Goal: Task Accomplishment & Management: Use online tool/utility

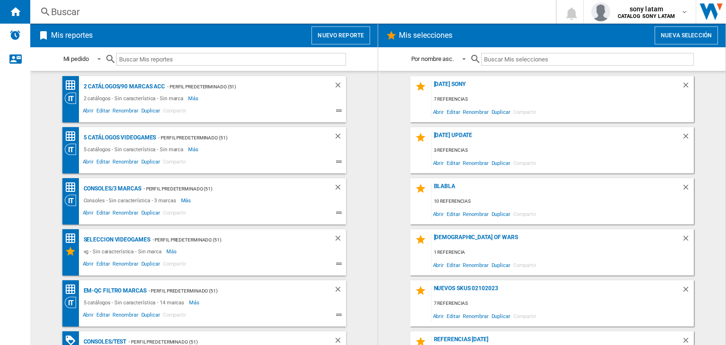
click at [362, 29] on button "Nuevo reporte" at bounding box center [341, 35] width 59 height 18
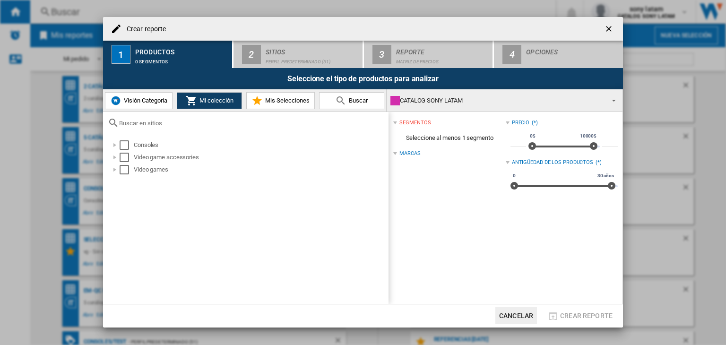
click at [139, 95] on button "Visión Categoría" at bounding box center [139, 100] width 68 height 17
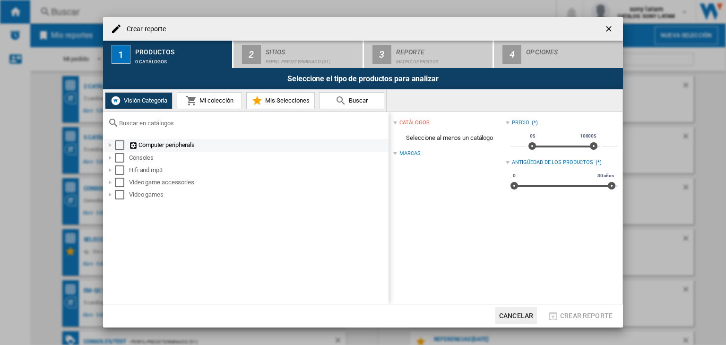
click at [119, 146] on div "Select" at bounding box center [119, 144] width 9 height 9
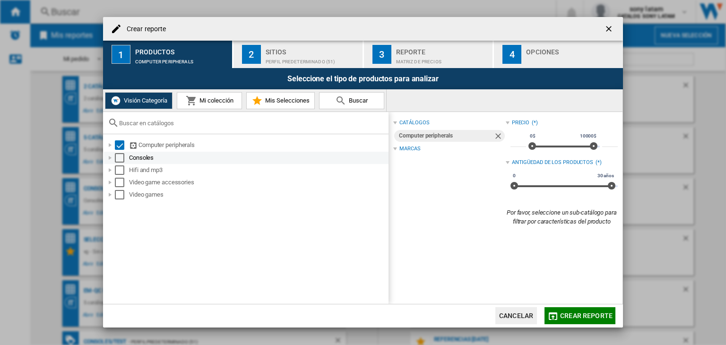
click at [117, 158] on div "Select" at bounding box center [119, 157] width 9 height 9
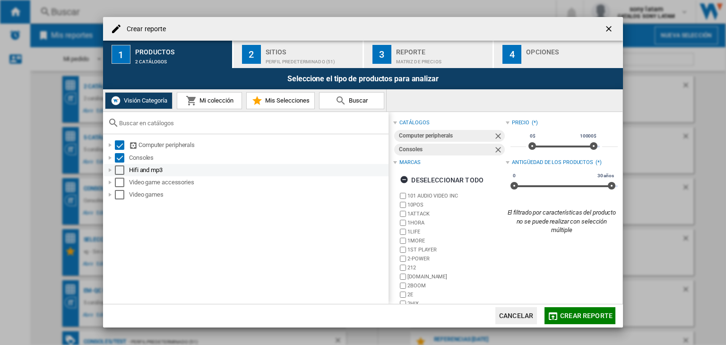
click at [118, 172] on div "Select" at bounding box center [119, 169] width 9 height 9
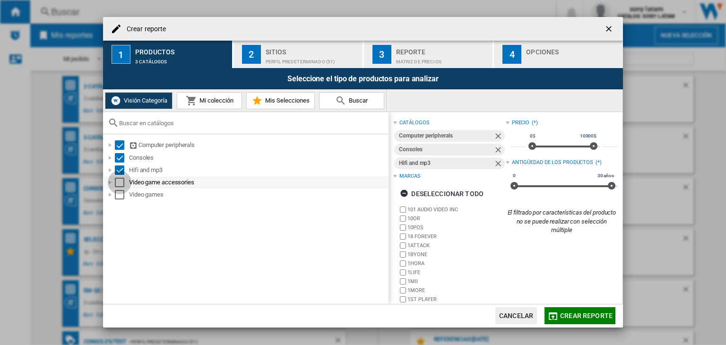
click at [119, 183] on div "Select" at bounding box center [119, 182] width 9 height 9
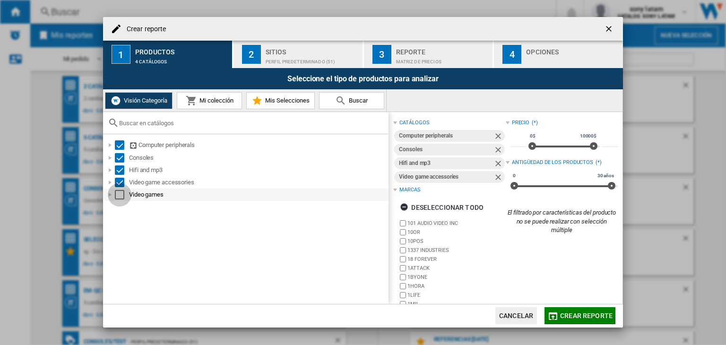
click at [121, 195] on div "Select" at bounding box center [119, 194] width 9 height 9
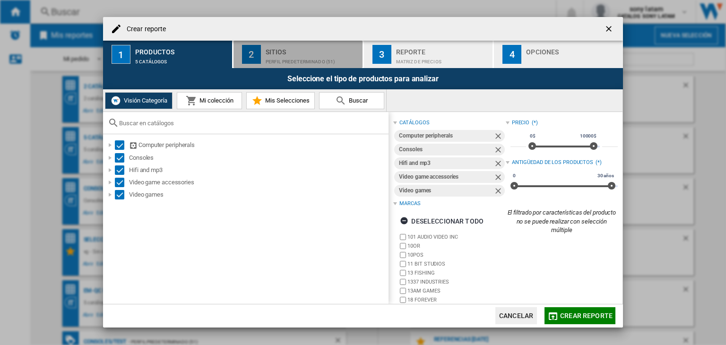
click at [269, 60] on div "Perfil predeterminado (51)" at bounding box center [312, 59] width 93 height 10
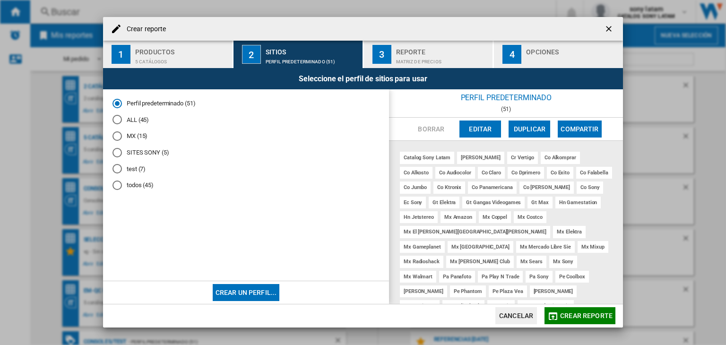
click at [136, 167] on md-radio-button "test (7)" at bounding box center [246, 169] width 267 height 9
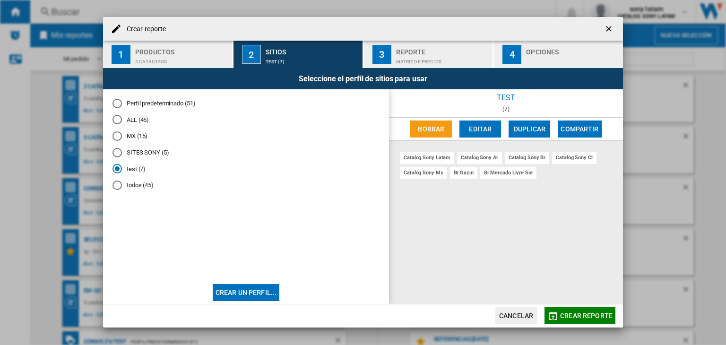
click at [143, 121] on md-radio-button "ALL (45)" at bounding box center [246, 119] width 267 height 9
click at [144, 153] on md-radio-button "SITES SONY (5)" at bounding box center [246, 152] width 267 height 9
click at [144, 165] on md-radio-button "test (7)" at bounding box center [246, 169] width 267 height 9
click at [137, 181] on md-radio-button "todos (45)" at bounding box center [246, 185] width 267 height 9
click at [229, 295] on button "Crear un perfil..." at bounding box center [246, 292] width 67 height 17
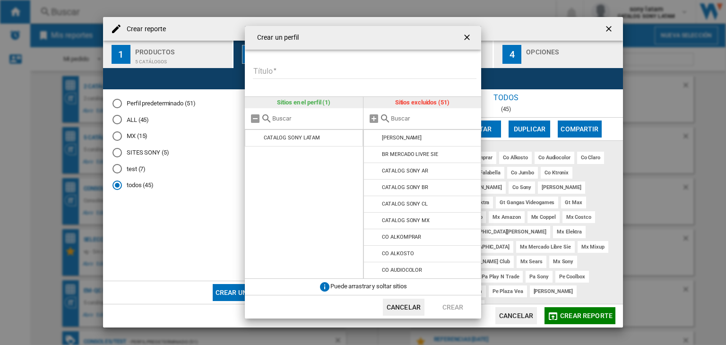
click at [299, 113] on div at bounding box center [304, 118] width 118 height 21
click at [299, 120] on input "text" at bounding box center [315, 118] width 86 height 7
type input "Tes new AP"
click at [407, 115] on input "text" at bounding box center [434, 118] width 86 height 7
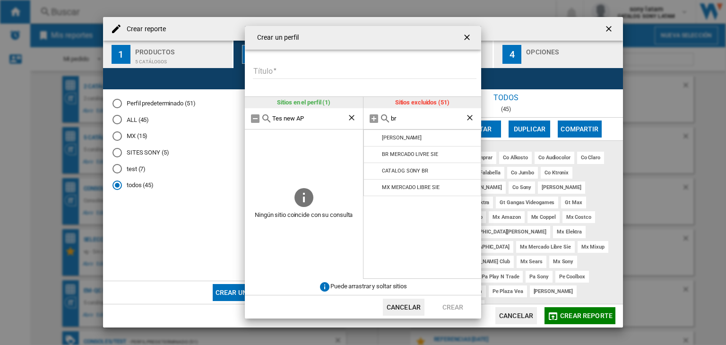
type input "br"
drag, startPoint x: 466, startPoint y: 39, endPoint x: 504, endPoint y: 39, distance: 38.8
click at [465, 39] on ng-md-icon "getI18NText('BUTTONS.CLOSE_DIALOG')" at bounding box center [467, 38] width 11 height 11
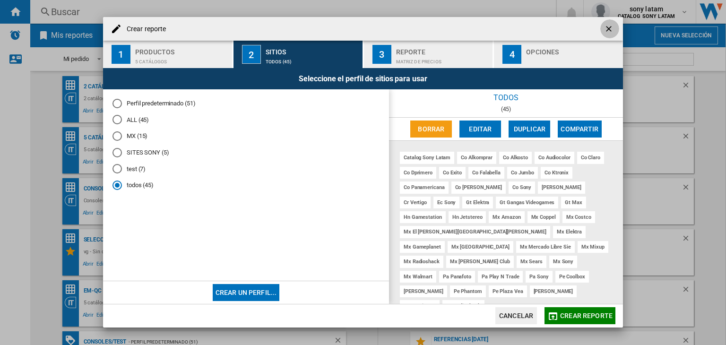
click at [612, 31] on ng-md-icon "getI18NText('BUTTONS.CLOSE_DIALOG')" at bounding box center [609, 29] width 11 height 11
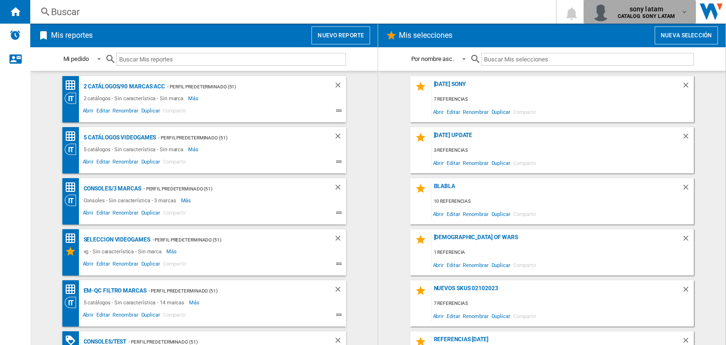
click at [643, 16] on b "CATALOG SONY LATAM" at bounding box center [647, 16] width 58 height 6
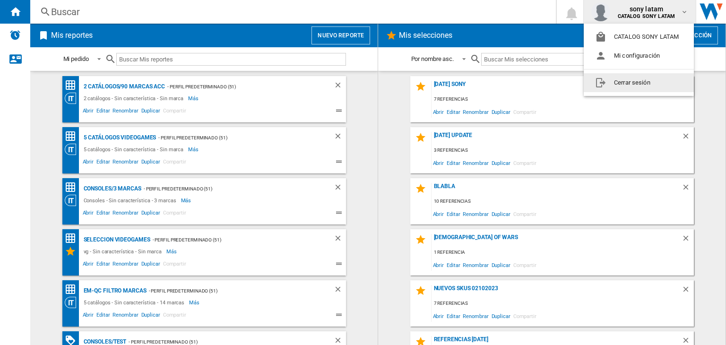
click at [639, 85] on button "Cerrar sesión" at bounding box center [639, 82] width 110 height 19
